Goal: Navigation & Orientation: Understand site structure

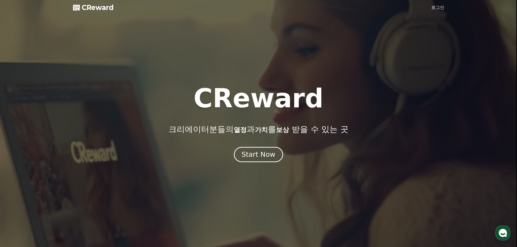
click at [256, 158] on div "Start Now" at bounding box center [259, 154] width 34 height 9
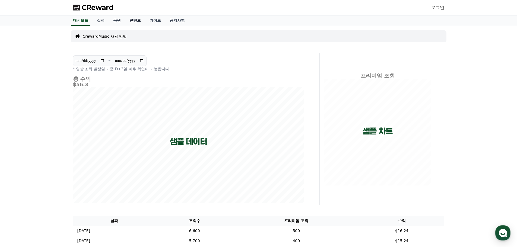
click at [135, 21] on link "콘텐츠" at bounding box center [135, 20] width 20 height 10
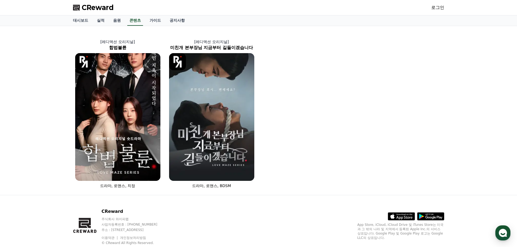
scroll to position [15, 0]
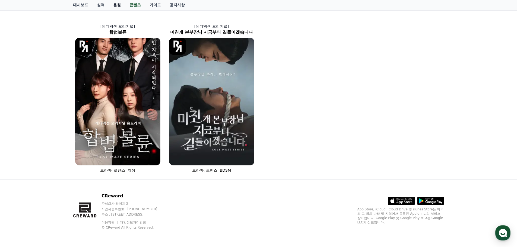
click at [115, 5] on link "음원" at bounding box center [117, 5] width 16 height 10
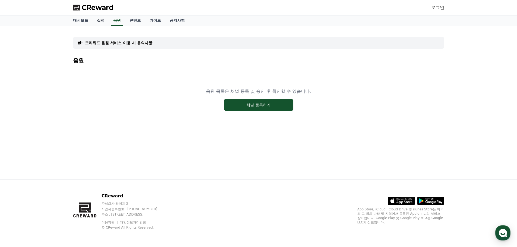
click at [99, 20] on link "실적" at bounding box center [101, 20] width 16 height 10
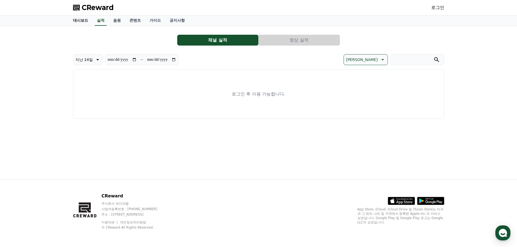
click at [79, 22] on link "대시보드" at bounding box center [81, 20] width 24 height 10
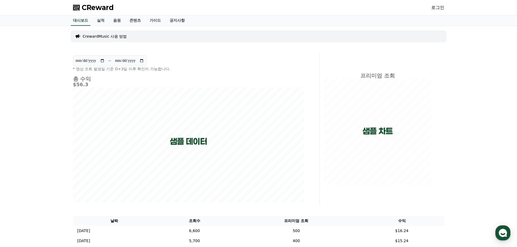
scroll to position [111, 0]
